Goal: Transaction & Acquisition: Purchase product/service

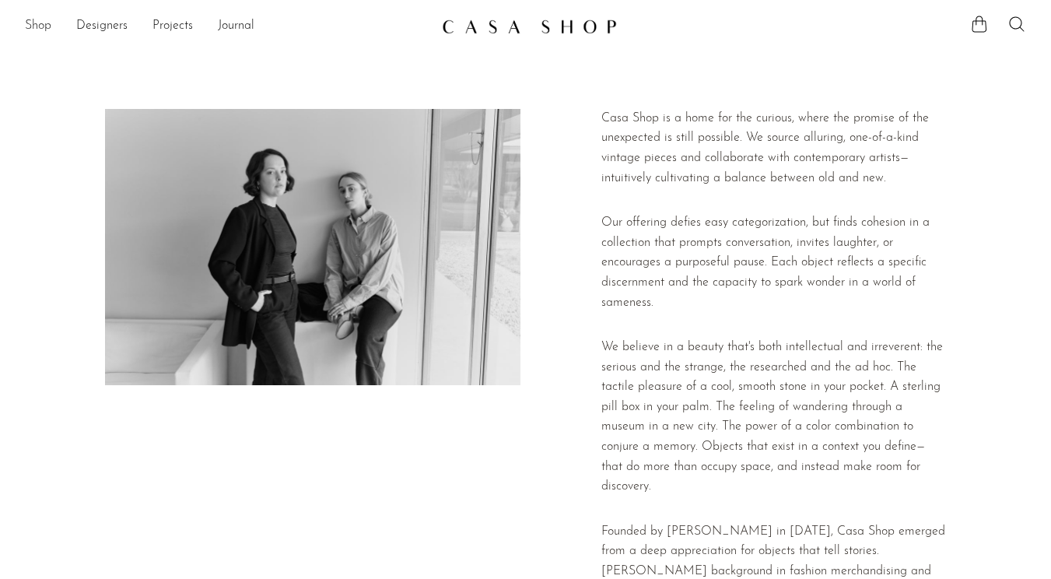
click at [31, 25] on link "Shop" at bounding box center [38, 26] width 26 height 20
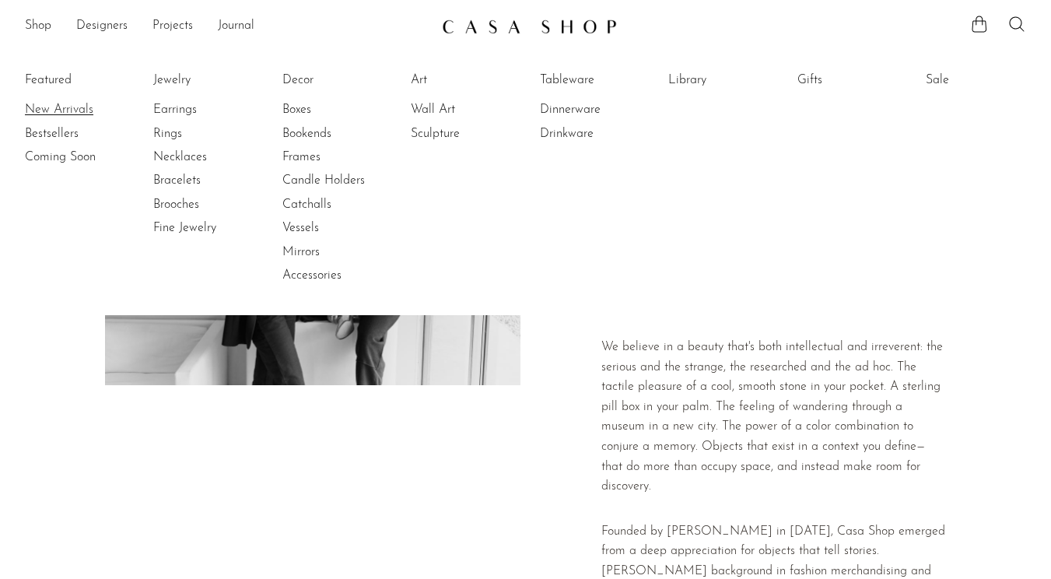
click at [64, 105] on link "New Arrivals" at bounding box center [83, 109] width 117 height 17
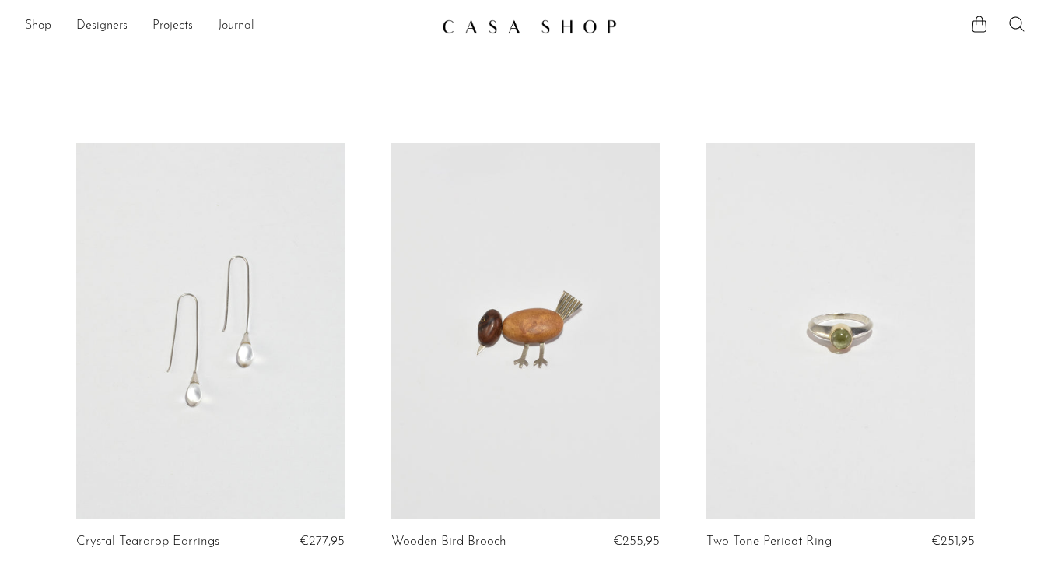
scroll to position [28, 0]
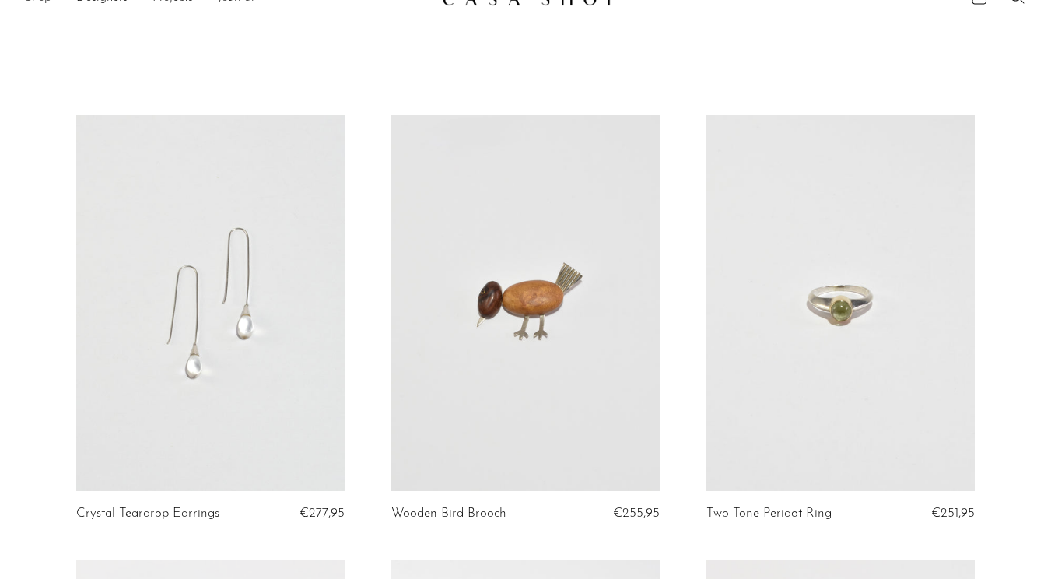
click at [226, 369] on link at bounding box center [210, 303] width 269 height 376
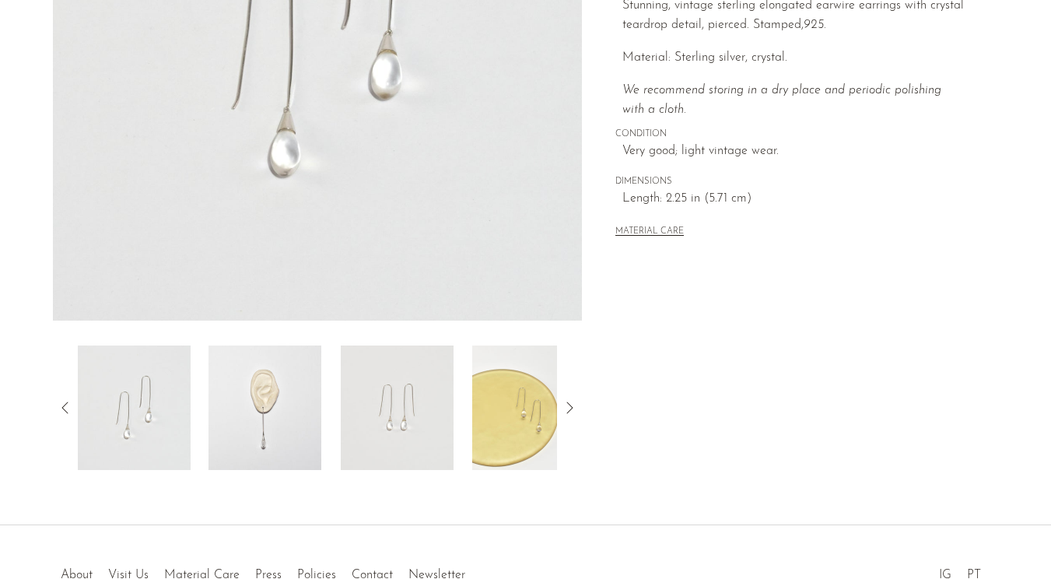
scroll to position [319, 0]
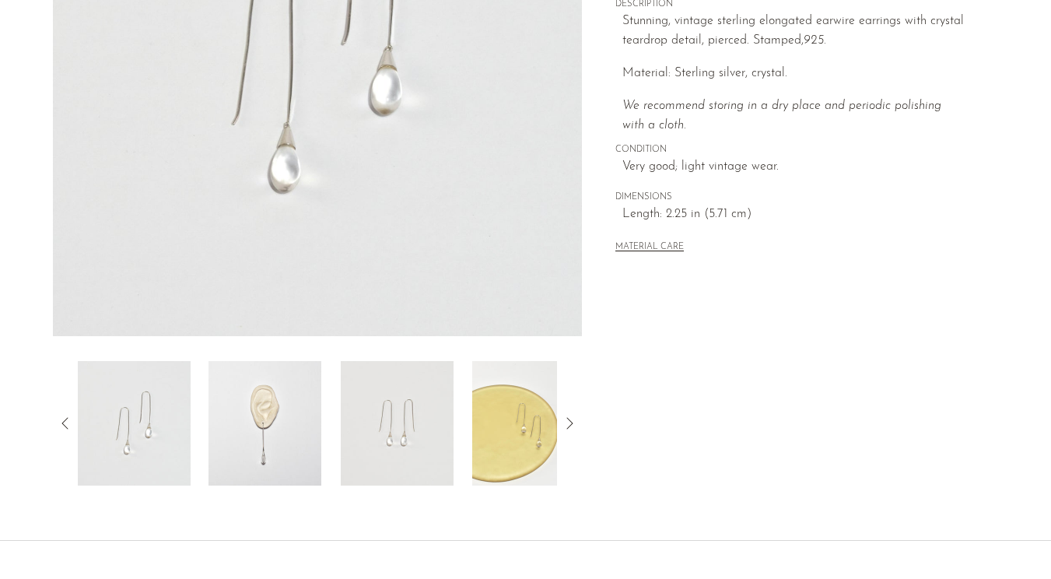
click at [568, 424] on icon at bounding box center [569, 423] width 19 height 19
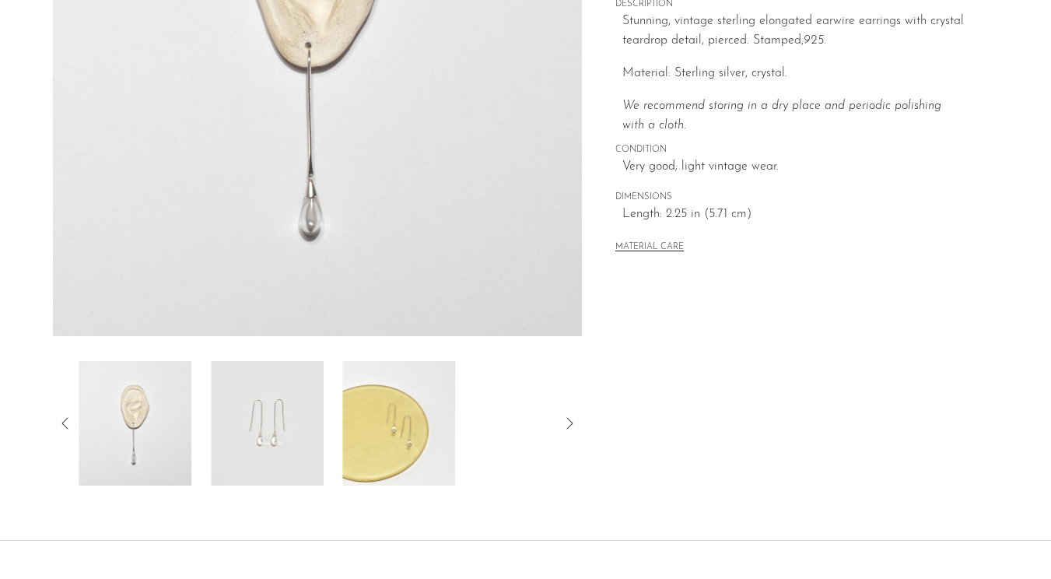
click at [568, 424] on icon at bounding box center [569, 423] width 19 height 19
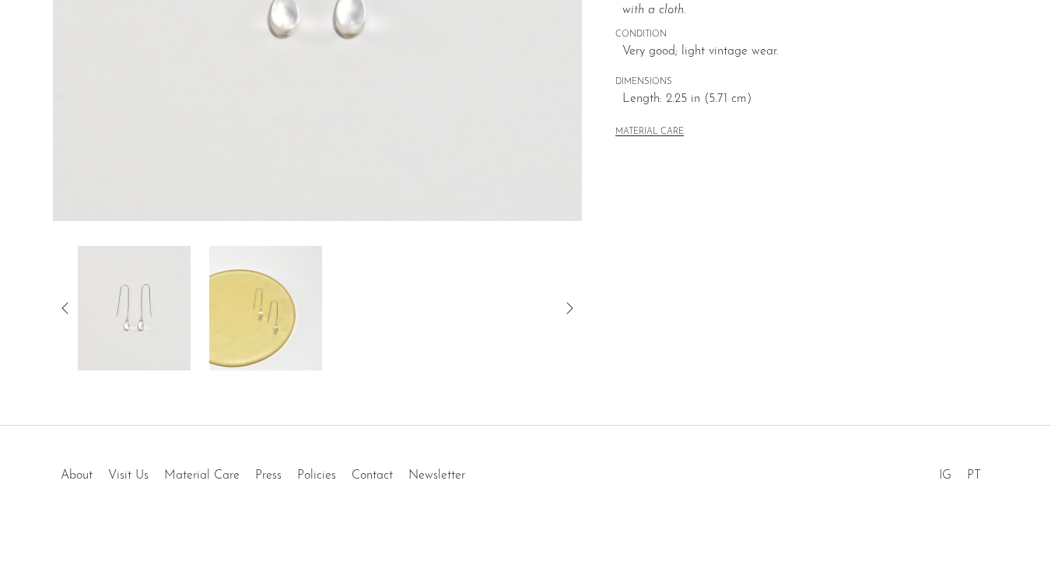
scroll to position [0, 0]
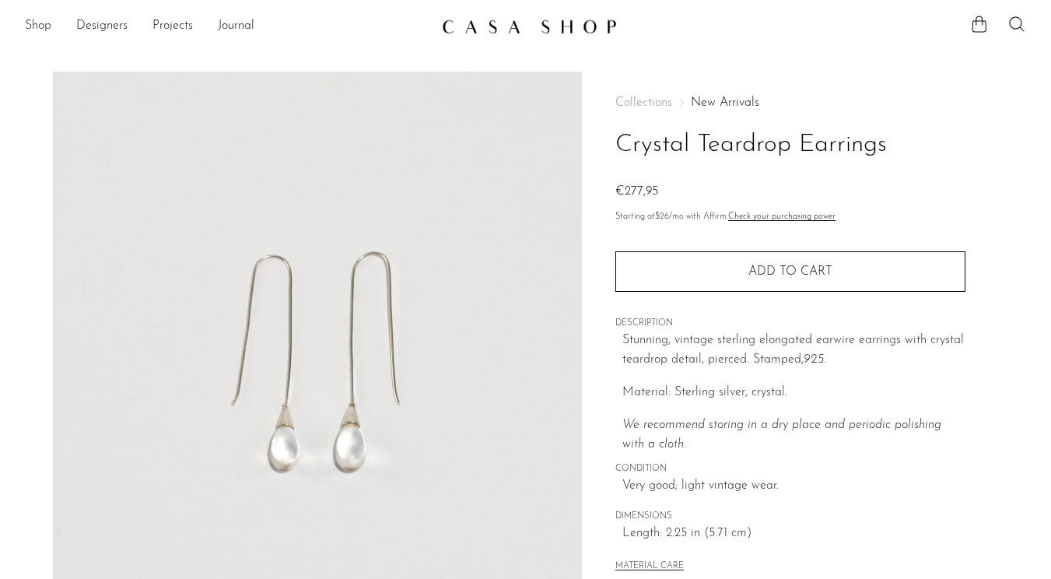
click at [32, 27] on link "Shop" at bounding box center [38, 26] width 26 height 20
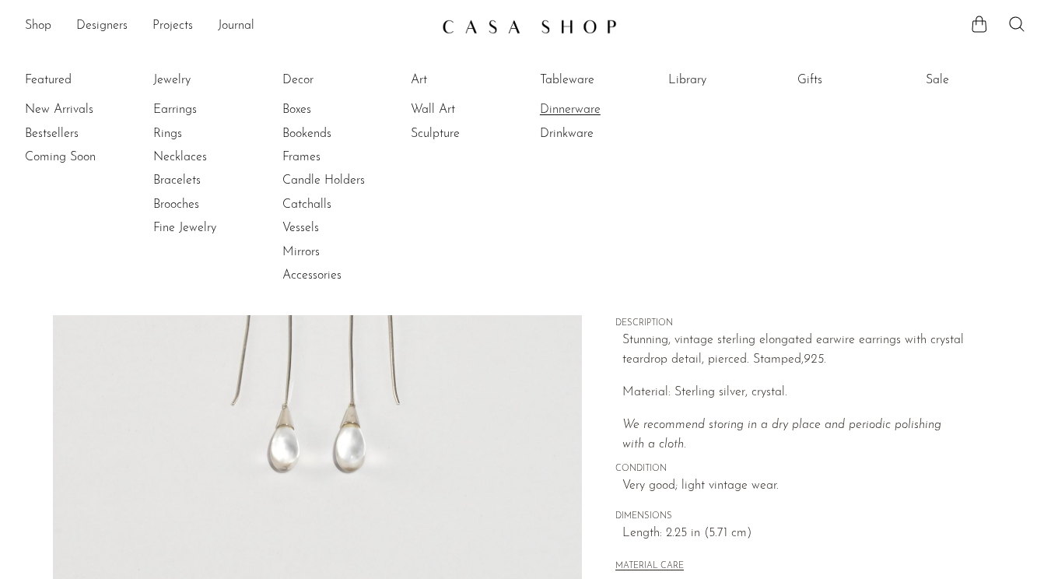
click at [562, 104] on link "Dinnerware" at bounding box center [598, 109] width 117 height 17
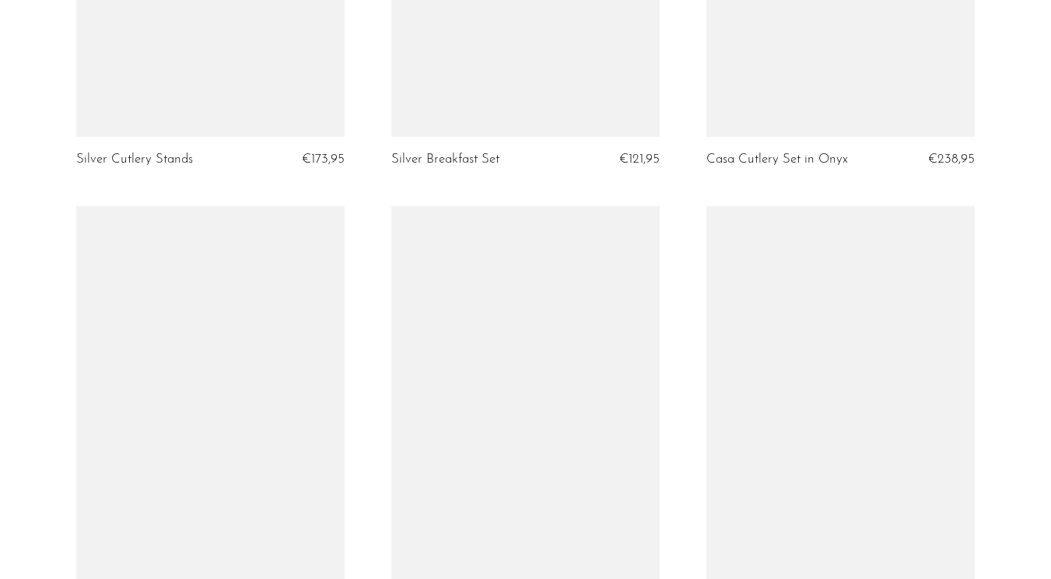
scroll to position [1287, 0]
